Goal: Information Seeking & Learning: Learn about a topic

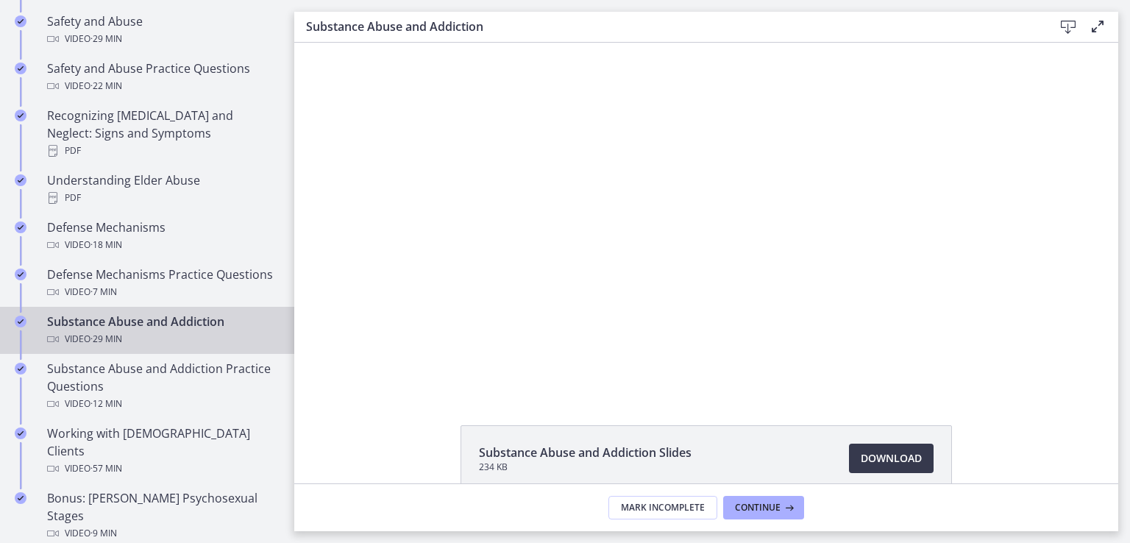
scroll to position [709, 0]
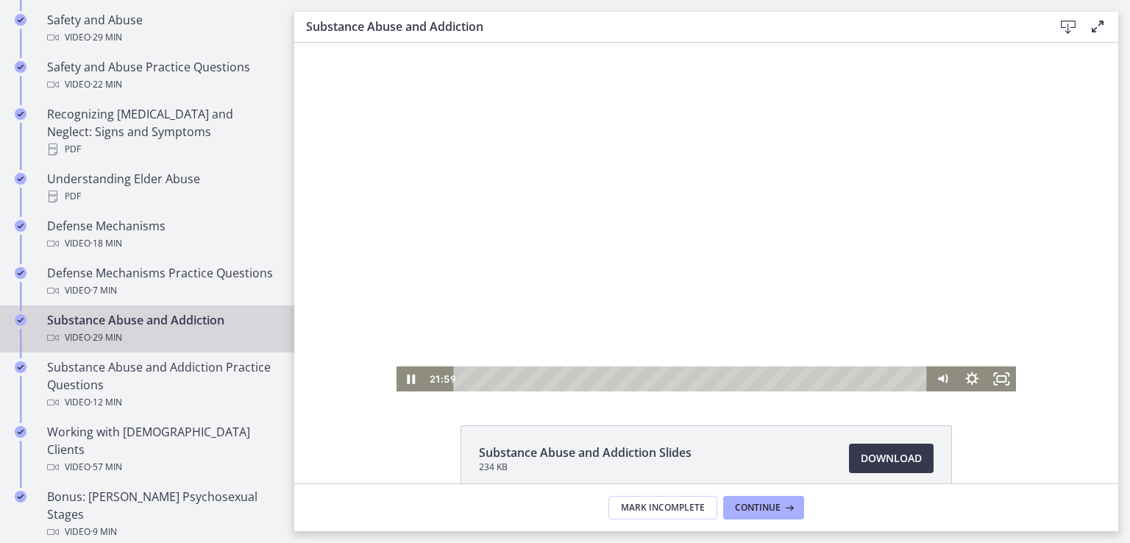
click at [609, 241] on div at bounding box center [707, 217] width 620 height 349
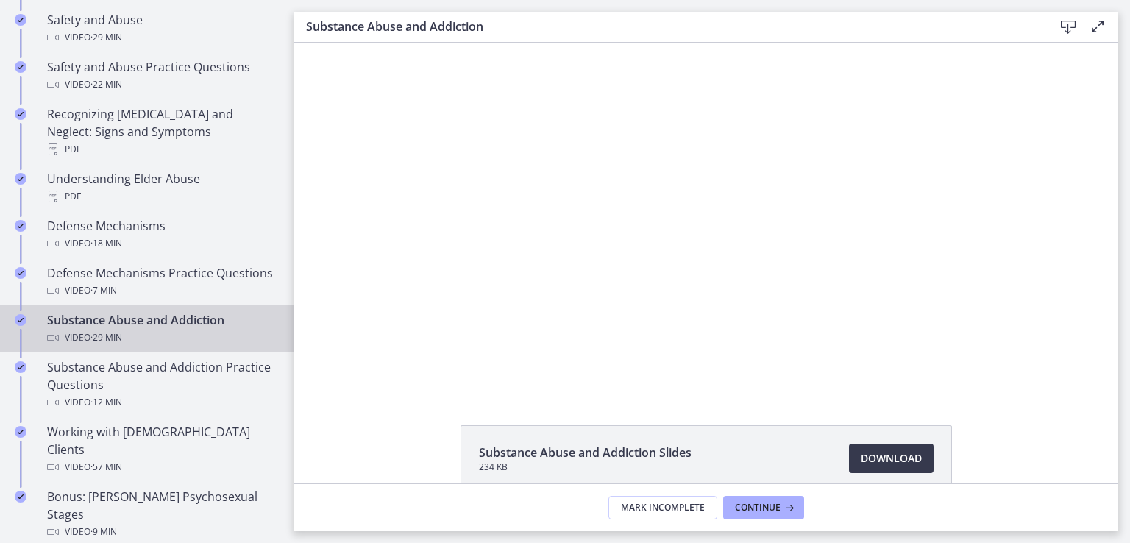
click at [397, 43] on button "Play Video: cbe200utov91j64ibr5g.mp4" at bounding box center [397, 43] width 1 height 1
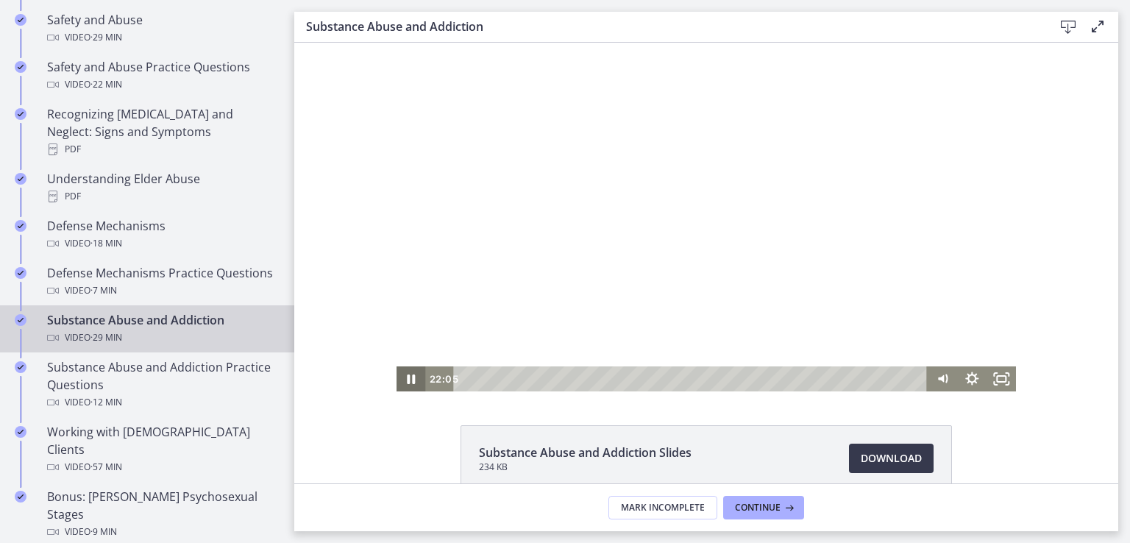
click at [409, 375] on icon "Pause" at bounding box center [412, 380] width 8 height 10
click at [409, 375] on icon "Play Video" at bounding box center [411, 379] width 35 height 30
click at [1008, 383] on icon "Fullscreen" at bounding box center [1001, 379] width 35 height 30
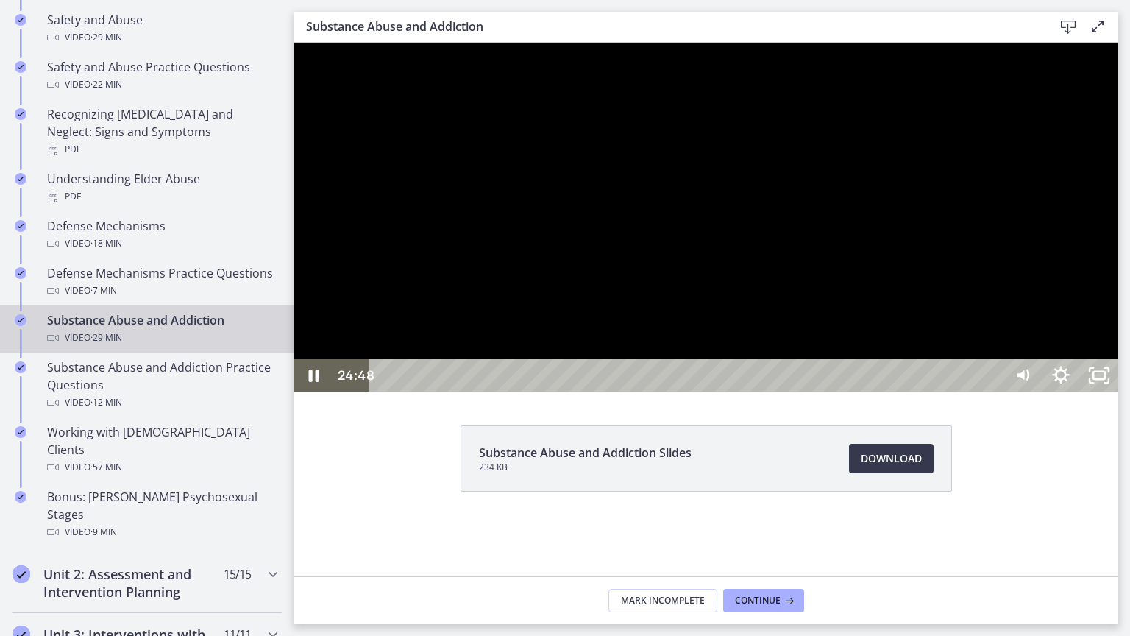
click at [1091, 392] on div at bounding box center [706, 217] width 824 height 349
click at [907, 392] on div at bounding box center [706, 217] width 824 height 349
click at [786, 392] on div at bounding box center [706, 217] width 824 height 349
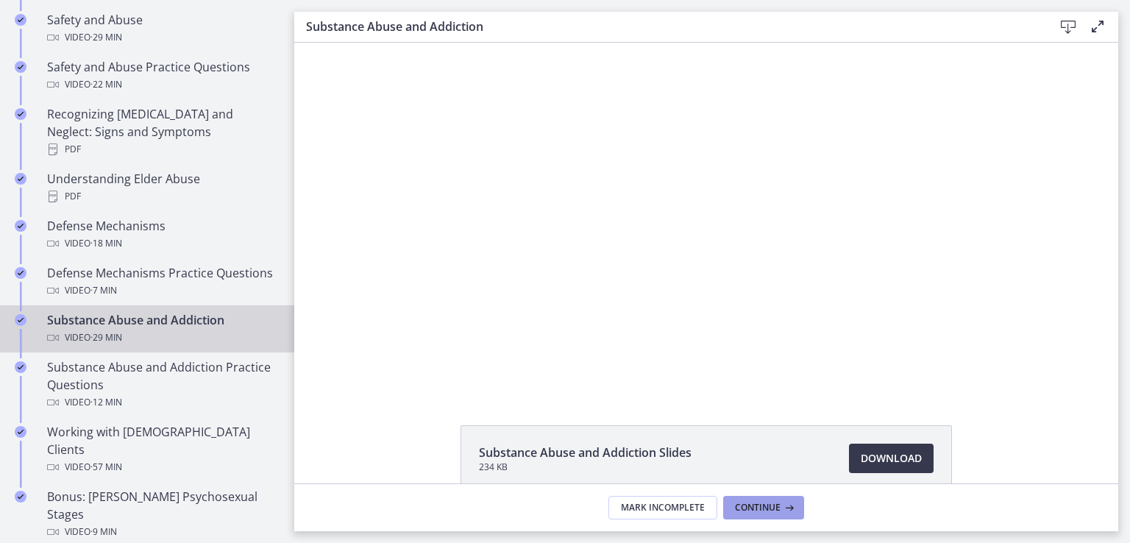
click at [757, 518] on button "Continue" at bounding box center [763, 508] width 81 height 24
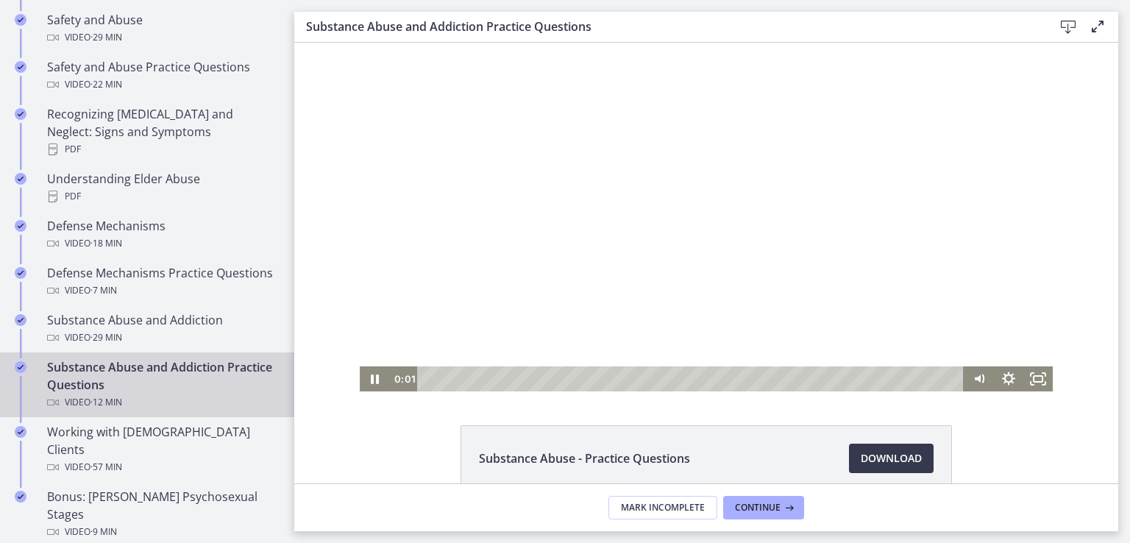
click at [724, 275] on div at bounding box center [706, 217] width 693 height 349
click at [365, 379] on icon "Play Video" at bounding box center [375, 379] width 29 height 25
click at [1027, 373] on icon "Fullscreen" at bounding box center [1038, 379] width 35 height 30
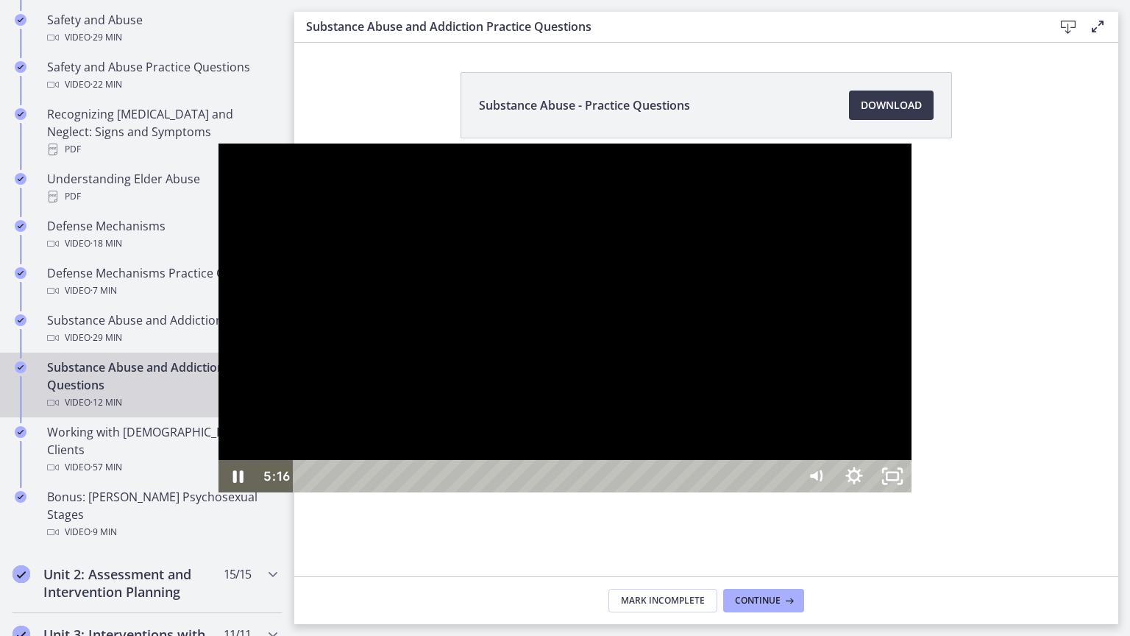
click at [506, 492] on div at bounding box center [565, 318] width 693 height 349
click at [436, 456] on div at bounding box center [565, 318] width 693 height 349
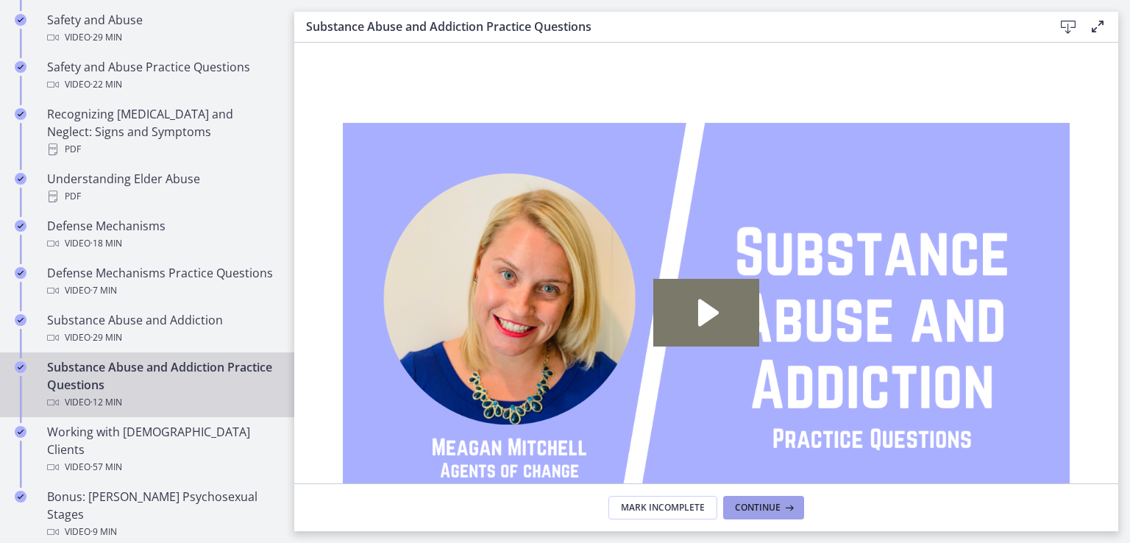
click at [757, 506] on span "Continue" at bounding box center [758, 508] width 46 height 12
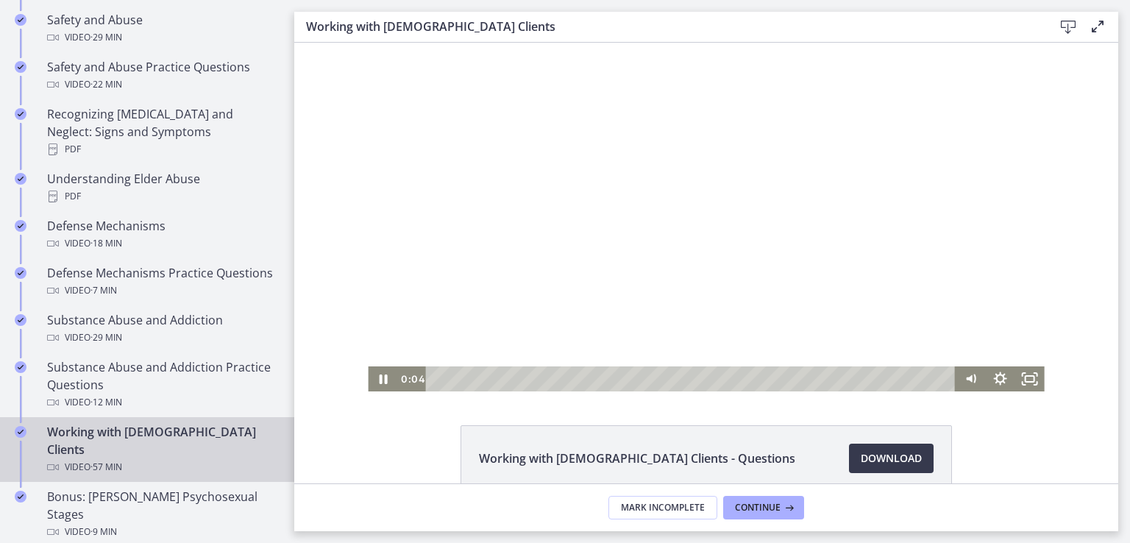
click at [725, 253] on div at bounding box center [706, 217] width 676 height 349
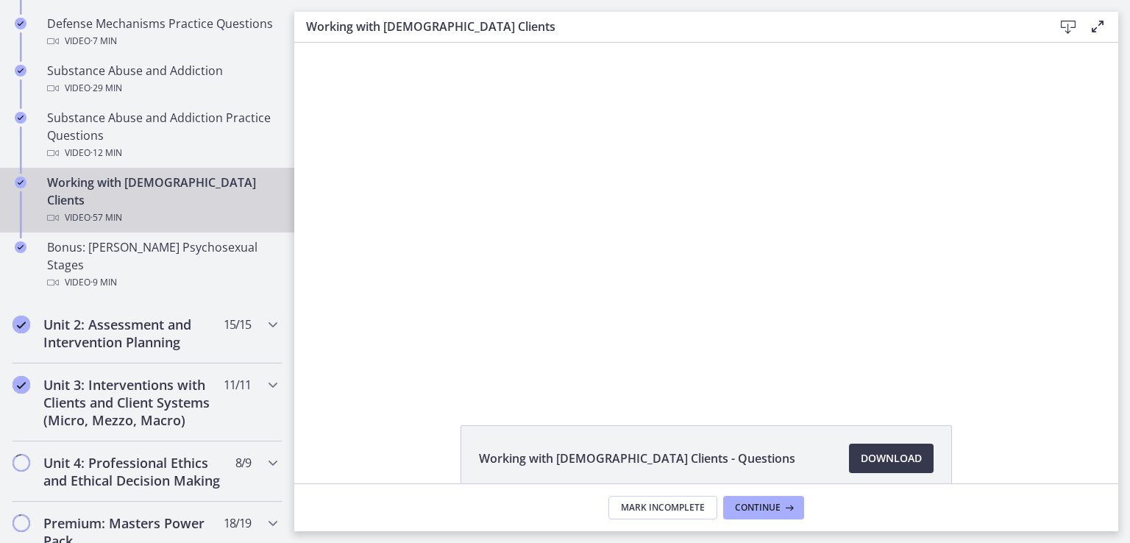
scroll to position [934, 0]
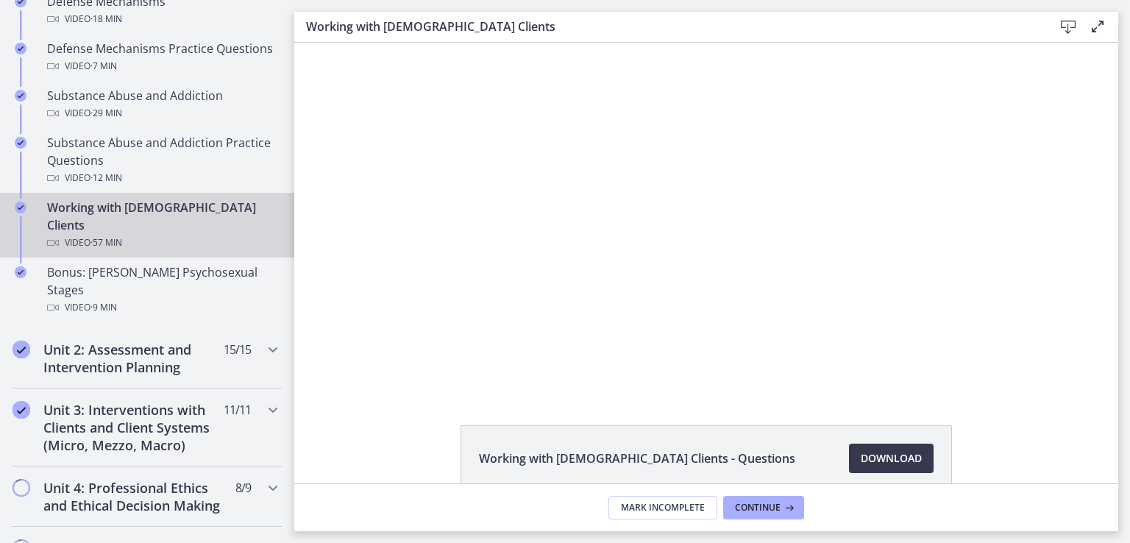
drag, startPoint x: 291, startPoint y: 239, endPoint x: 0, endPoint y: 255, distance: 291.9
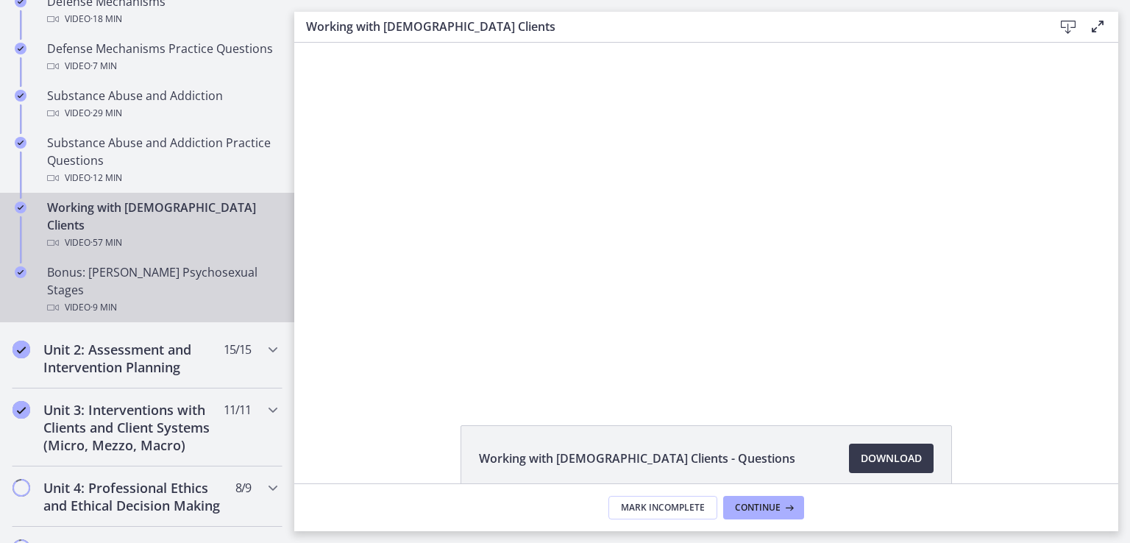
click at [167, 299] on div "Video · 9 min" at bounding box center [162, 308] width 230 height 18
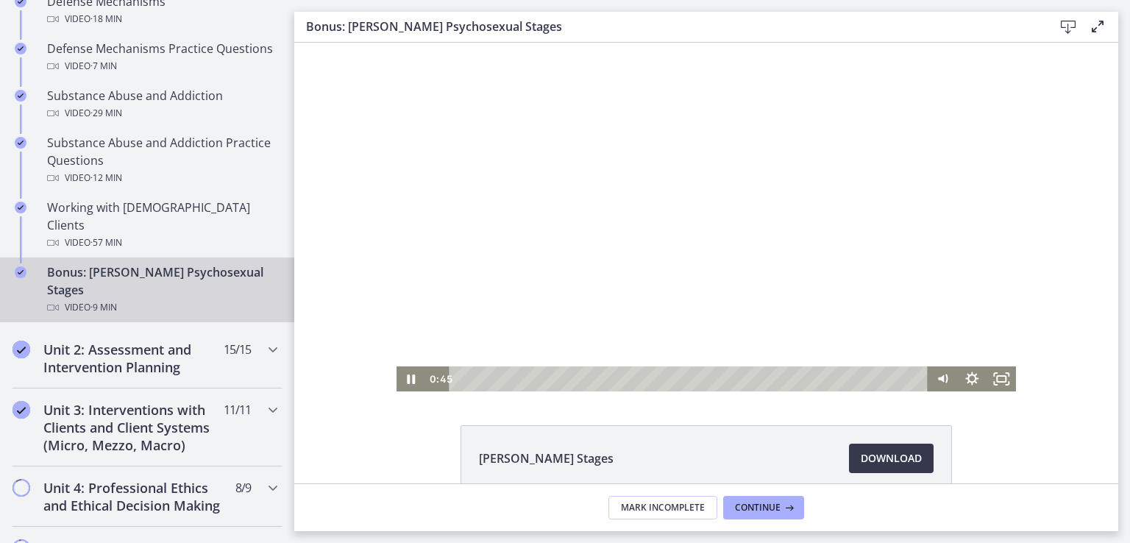
click at [757, 261] on div at bounding box center [707, 217] width 620 height 349
click at [807, 296] on div at bounding box center [707, 217] width 620 height 349
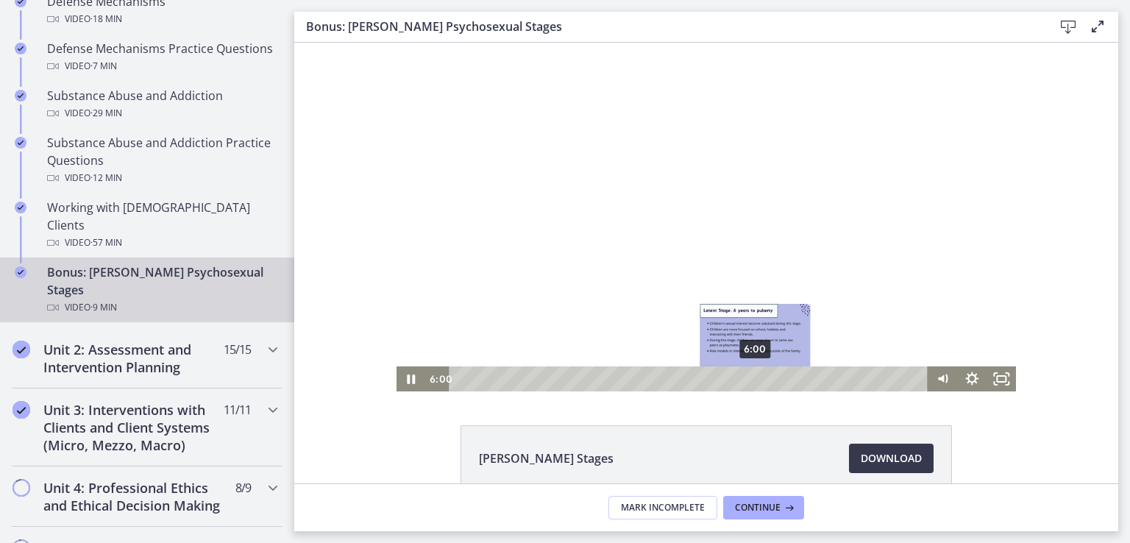
click at [750, 380] on div "6:00" at bounding box center [690, 379] width 461 height 25
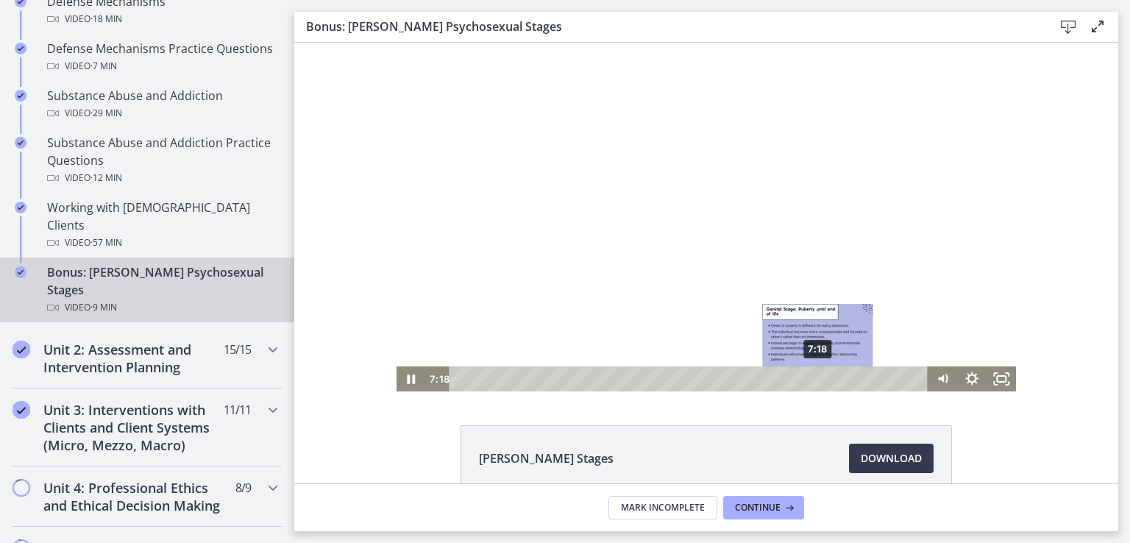
click at [813, 381] on div "7:18" at bounding box center [690, 379] width 461 height 25
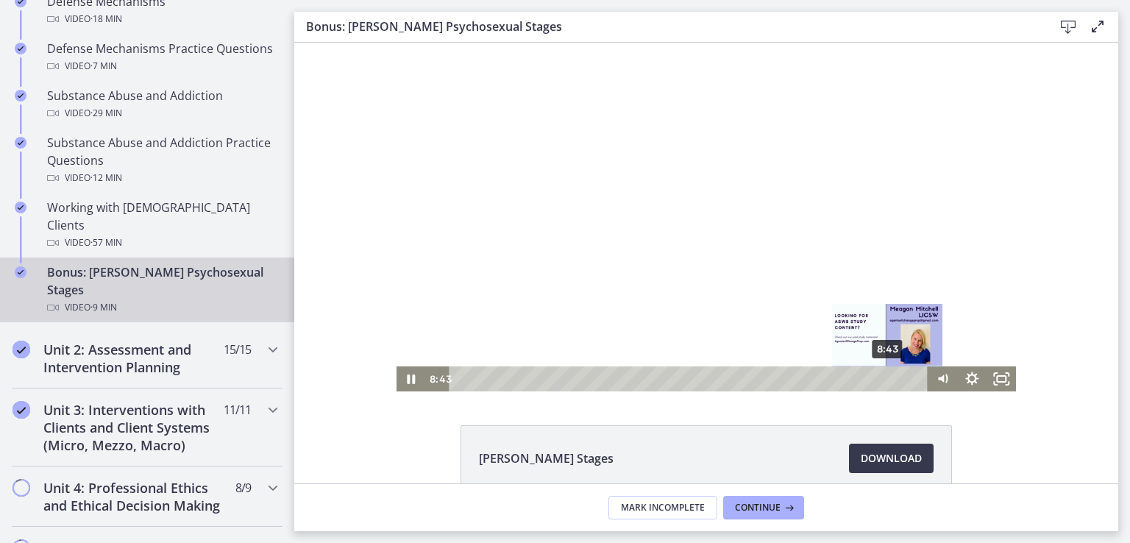
click at [883, 378] on div "8:43" at bounding box center [690, 379] width 461 height 25
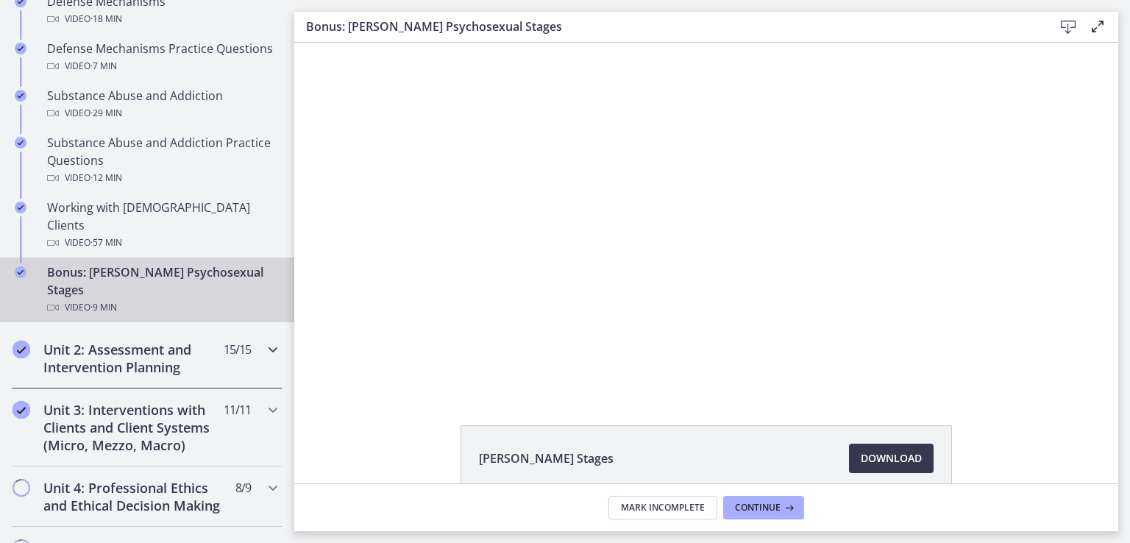
click at [141, 341] on h2 "Unit 2: Assessment and Intervention Planning" at bounding box center [133, 358] width 180 height 35
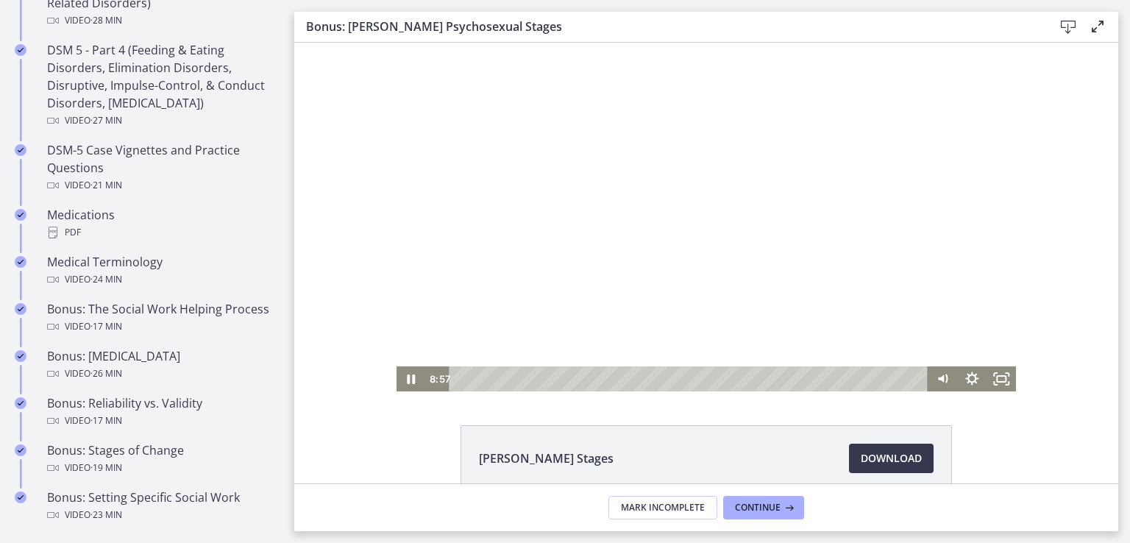
click at [567, 156] on div at bounding box center [707, 217] width 620 height 349
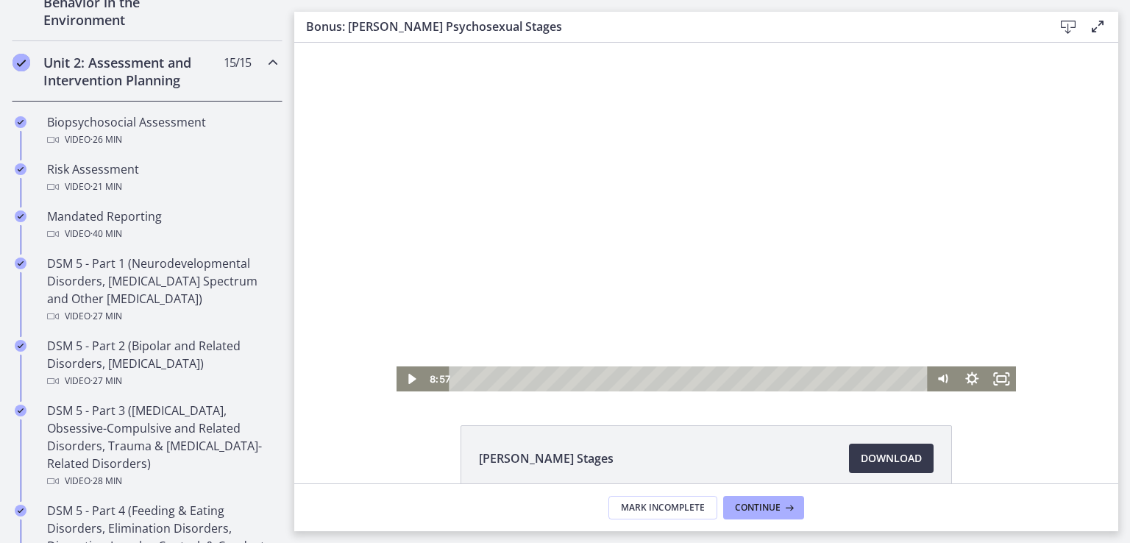
scroll to position [471, 0]
